Goal: Navigation & Orientation: Go to known website

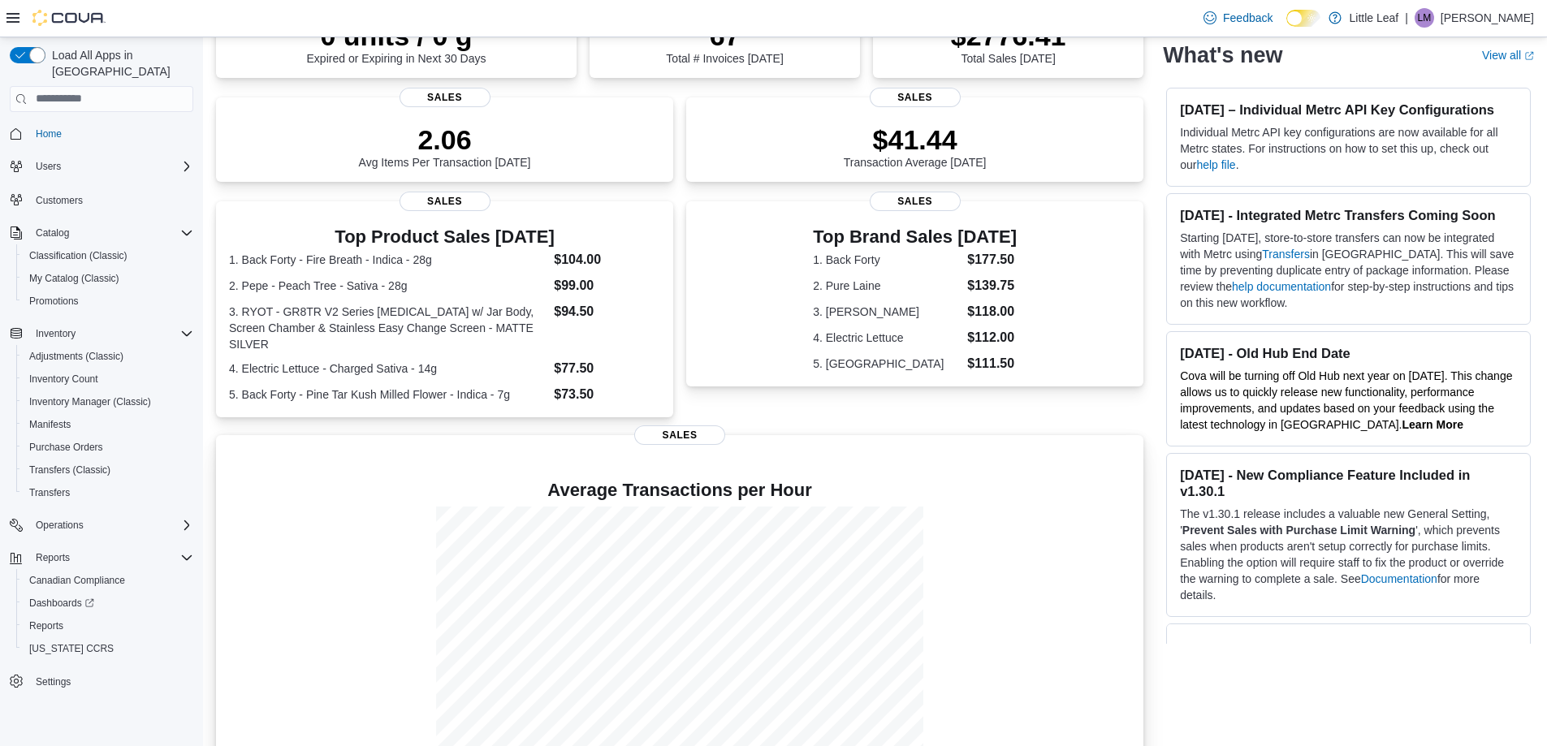
scroll to position [190, 0]
